Goal: Transaction & Acquisition: Purchase product/service

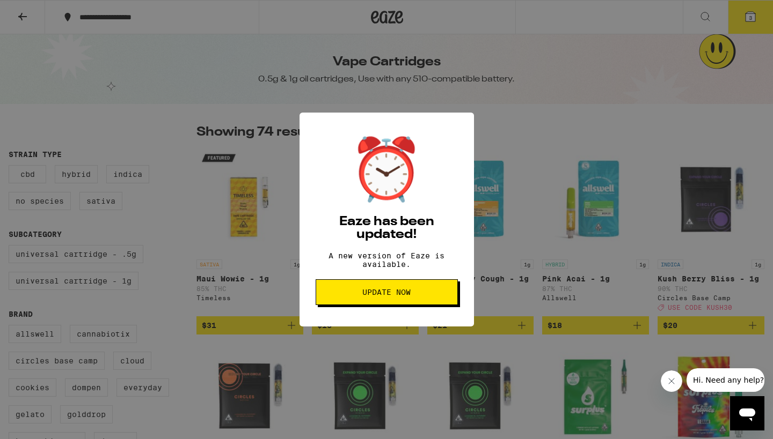
click at [364, 296] on span "Update Now" at bounding box center [386, 293] width 48 height 8
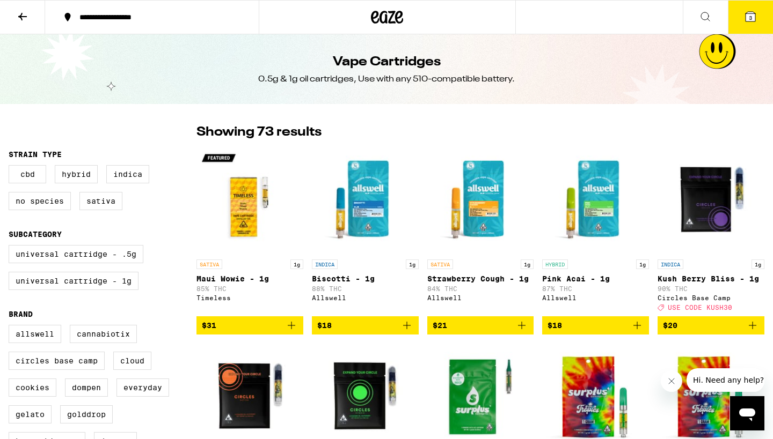
click at [752, 20] on span "3" at bounding box center [750, 17] width 3 height 6
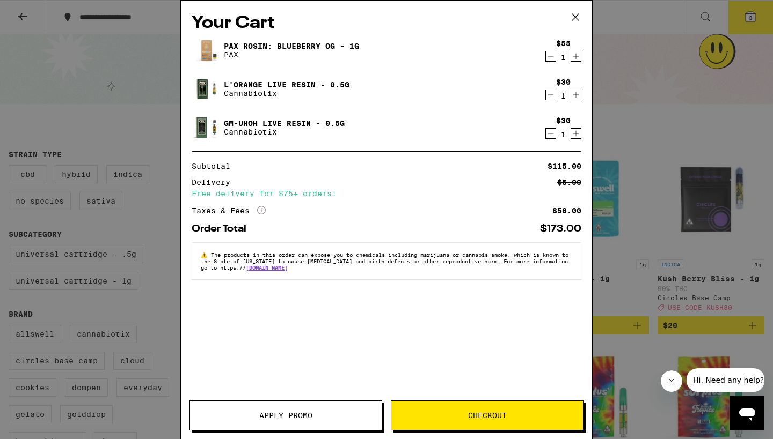
click at [578, 17] on icon at bounding box center [575, 17] width 16 height 16
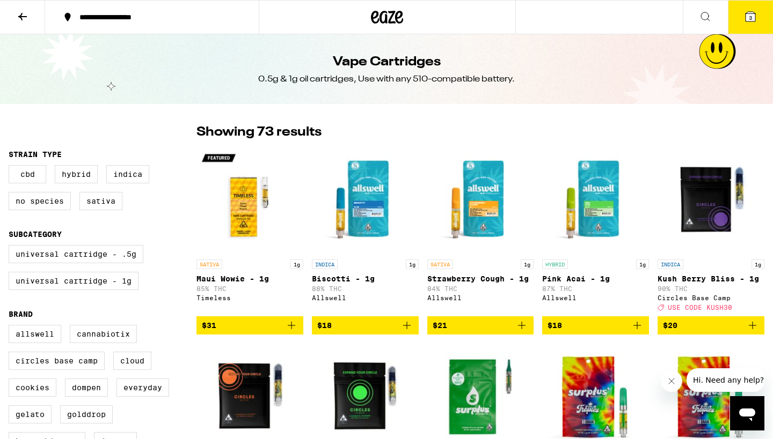
click at [750, 23] on icon at bounding box center [750, 16] width 13 height 13
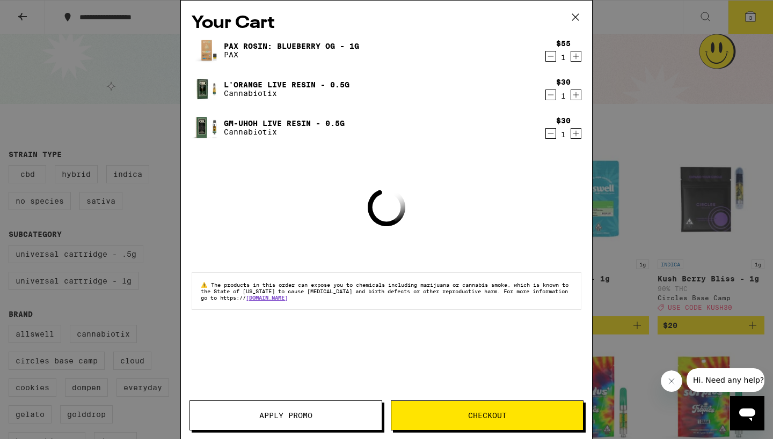
click at [677, 105] on div "Your Cart PAX Rosin: Blueberry OG - 1g PAX $55 1 L'Orange Live Resin - 0.5g Can…" at bounding box center [386, 219] width 773 height 439
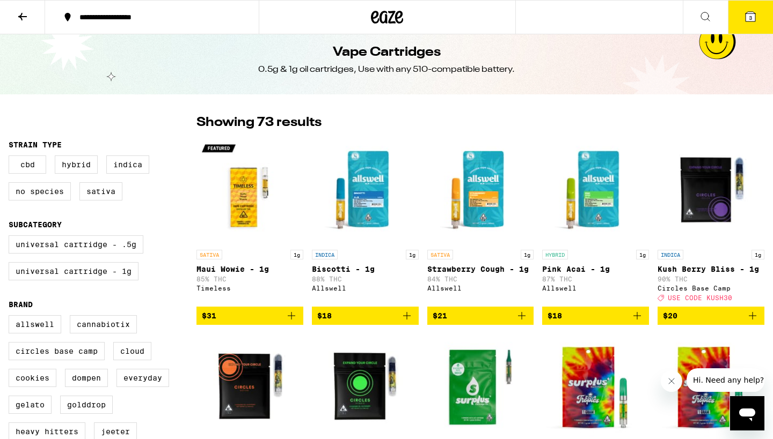
scroll to position [10, 0]
click at [24, 12] on icon at bounding box center [22, 16] width 13 height 13
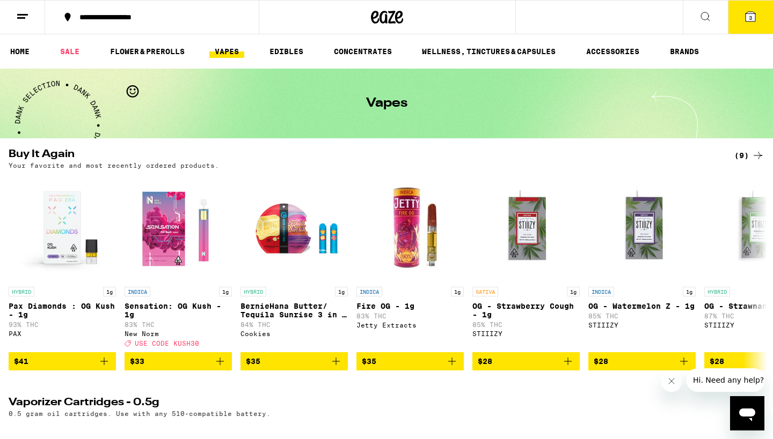
click at [751, 19] on span "3" at bounding box center [750, 17] width 3 height 6
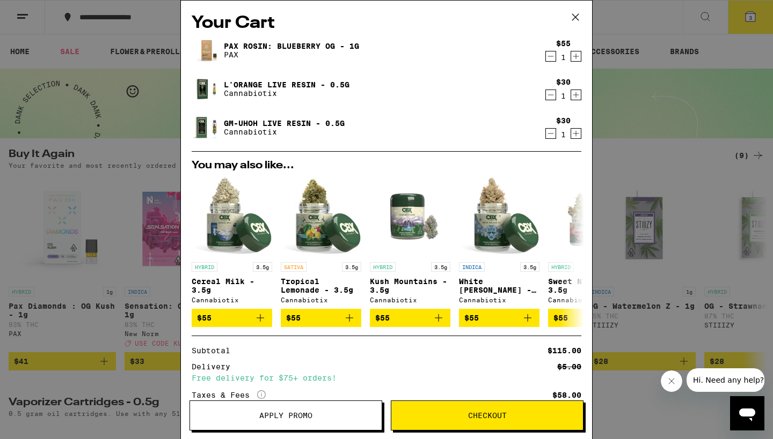
click at [290, 125] on link "Gm-uhOh Live Resin - 0.5g" at bounding box center [284, 123] width 121 height 9
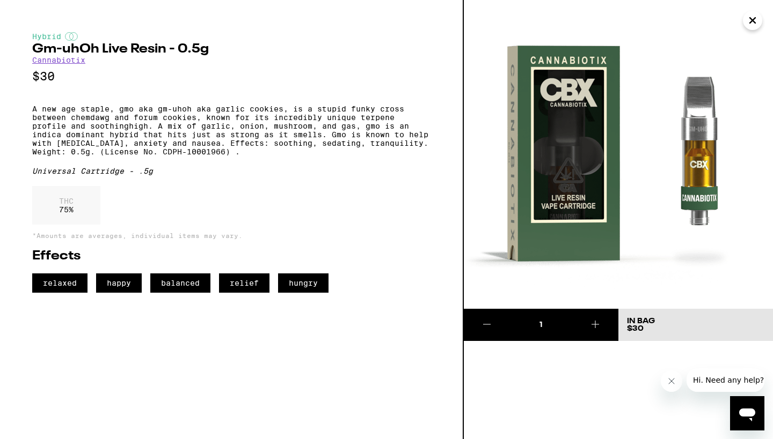
click at [748, 21] on icon "Close" at bounding box center [752, 20] width 13 height 16
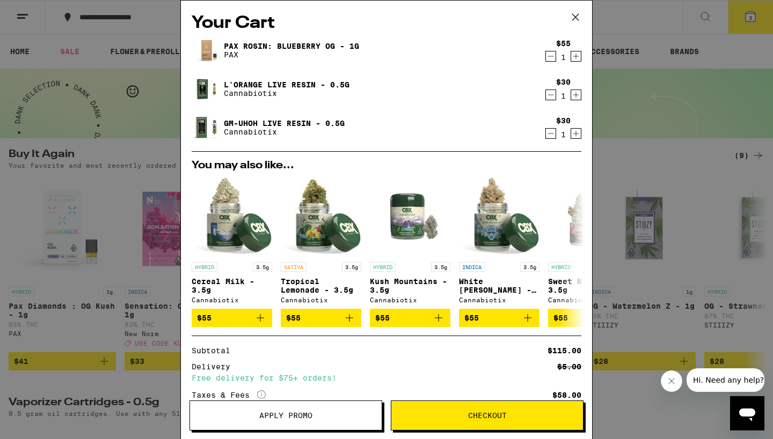
click at [576, 18] on icon at bounding box center [575, 17] width 6 height 6
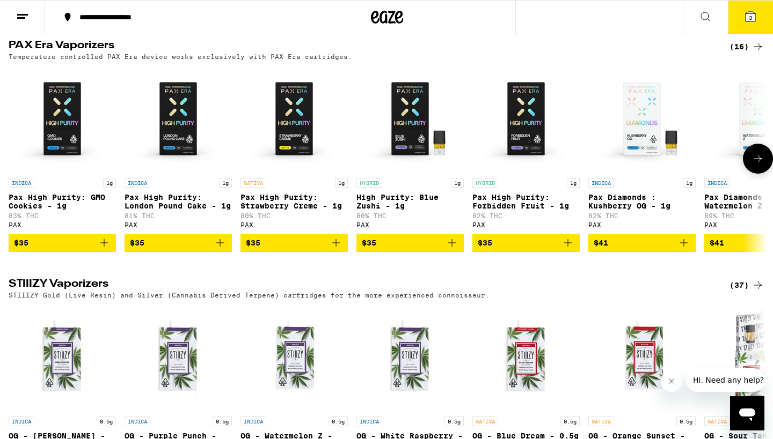
scroll to position [1053, 0]
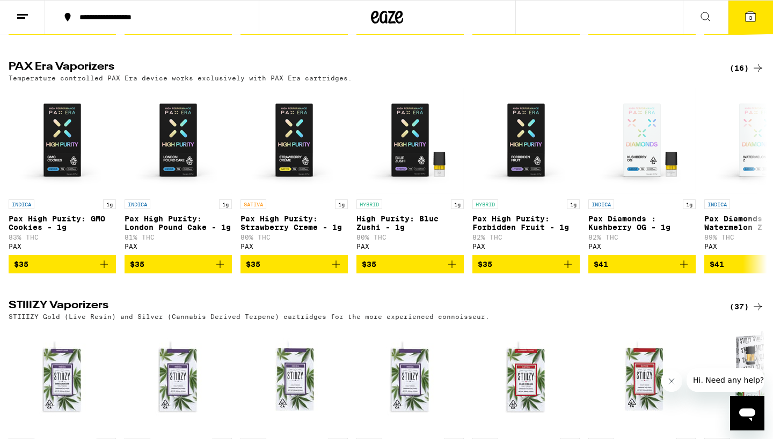
click at [748, 75] on div "(16)" at bounding box center [746, 68] width 35 height 13
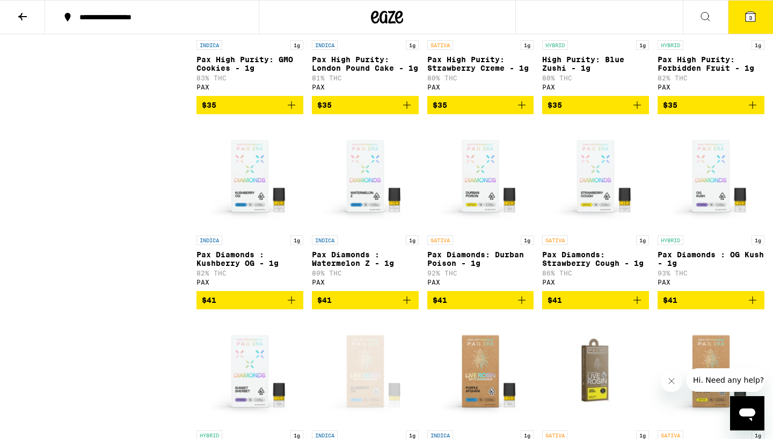
scroll to position [221, 0]
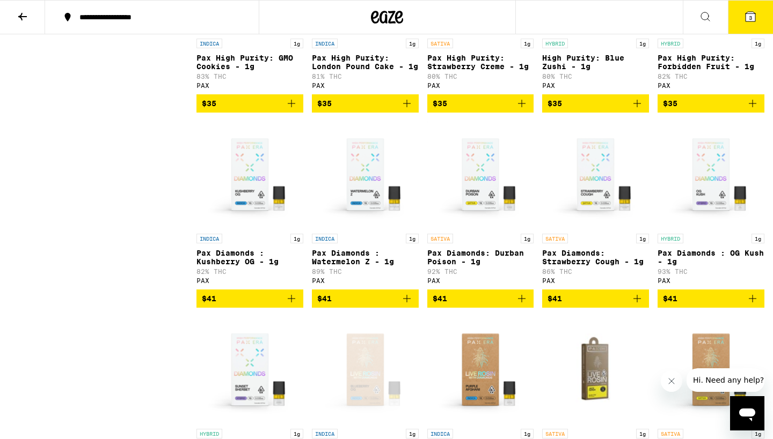
click at [292, 305] on icon "Add to bag" at bounding box center [291, 298] width 13 height 13
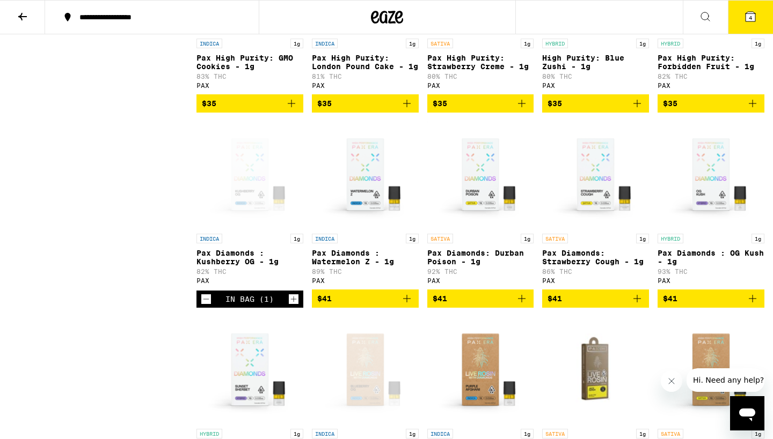
click at [752, 303] on icon "Add to bag" at bounding box center [753, 299] width 8 height 8
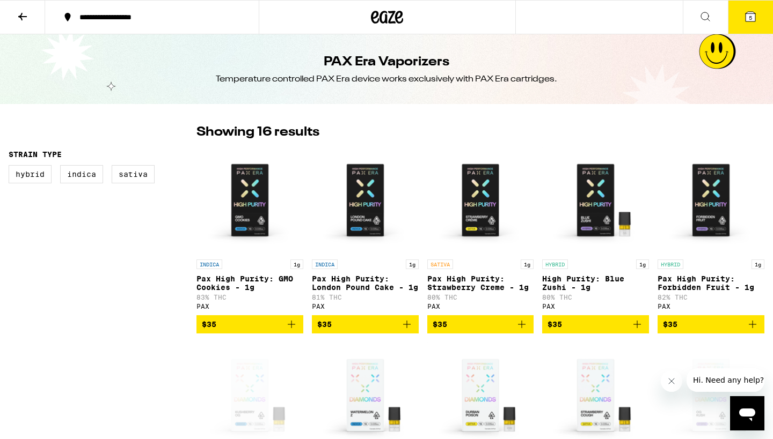
scroll to position [0, 0]
